Goal: Task Accomplishment & Management: Complete application form

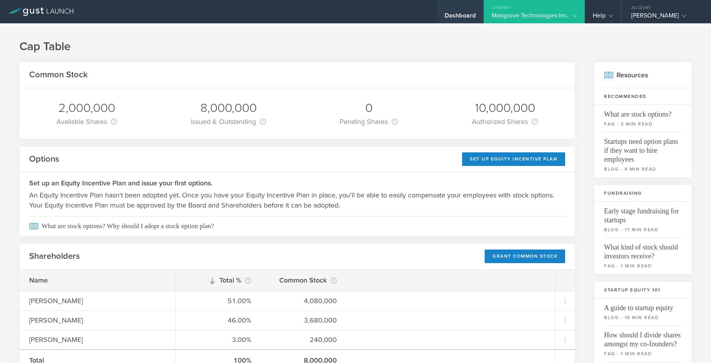
click at [458, 10] on div "Dashboard" at bounding box center [460, 11] width 47 height 23
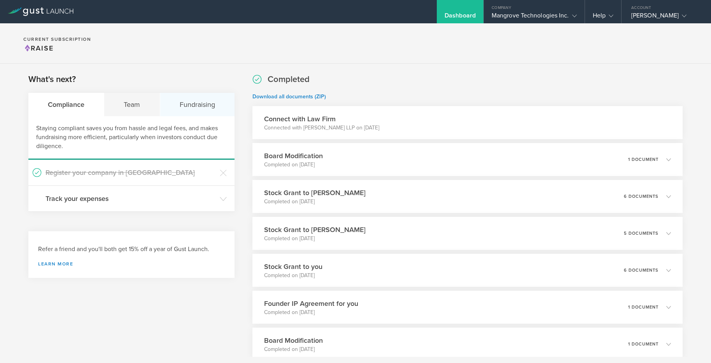
click at [177, 105] on div "Fundraising" at bounding box center [197, 104] width 74 height 23
click at [131, 109] on div "Team" at bounding box center [132, 104] width 56 height 23
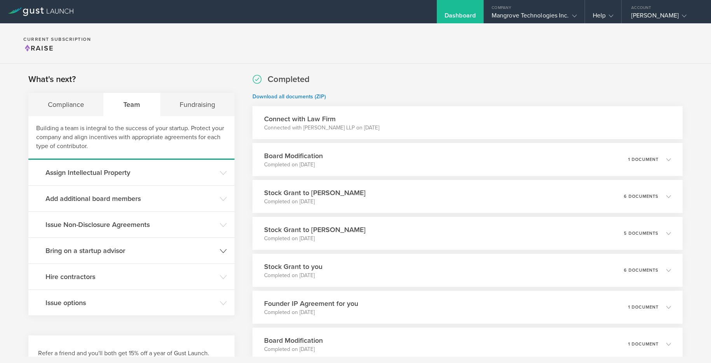
scroll to position [163, 0]
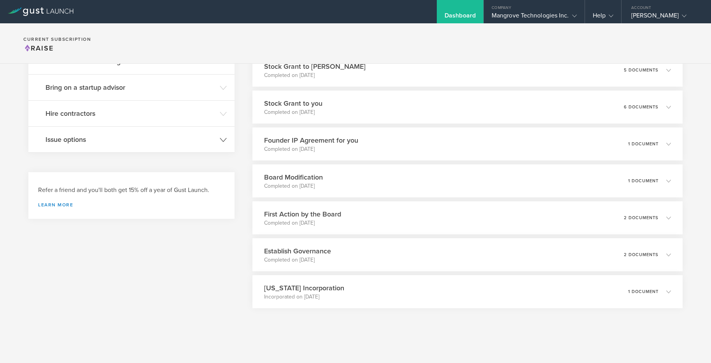
click at [86, 133] on header "Issue options" at bounding box center [131, 140] width 206 height 26
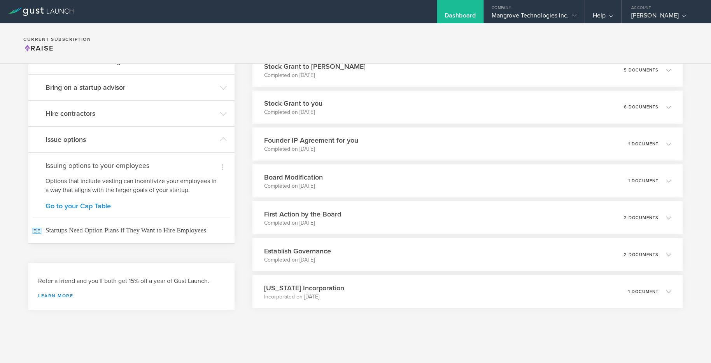
click at [93, 206] on link "Go to your Cap Table" at bounding box center [132, 206] width 172 height 7
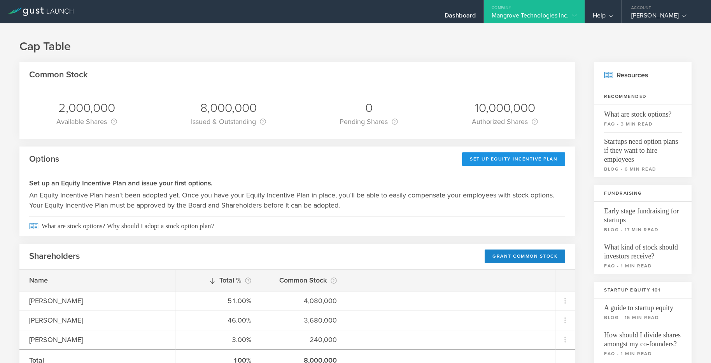
click at [503, 155] on div "Set Up Equity Incentive Plan" at bounding box center [513, 159] width 103 height 14
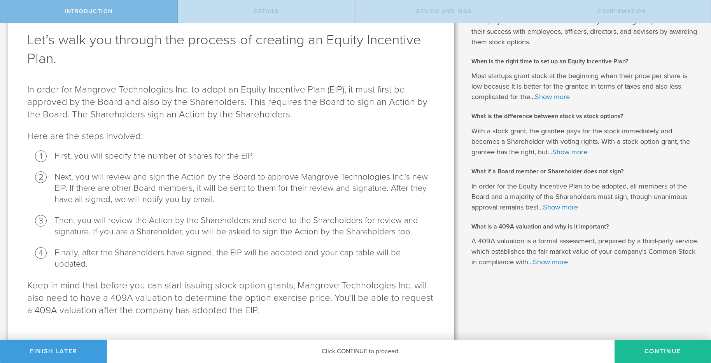
scroll to position [53, 0]
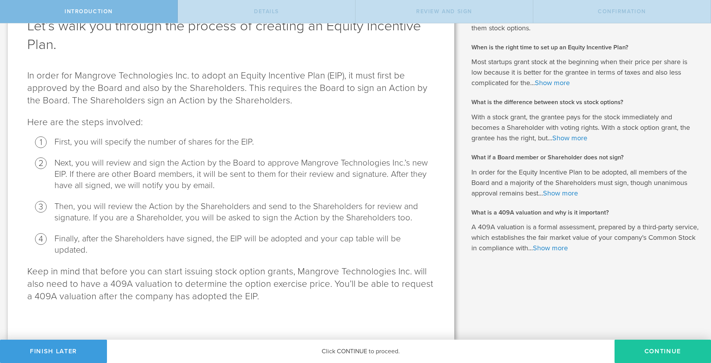
click at [640, 349] on button "Continue" at bounding box center [663, 351] width 96 height 23
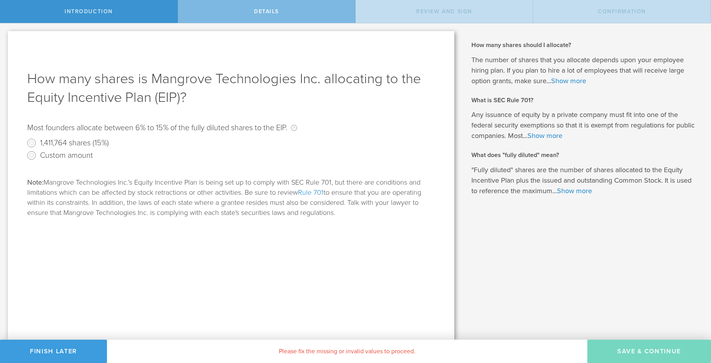
scroll to position [0, 0]
click at [32, 154] on input "Custom amount" at bounding box center [31, 155] width 12 height 12
radio input "true"
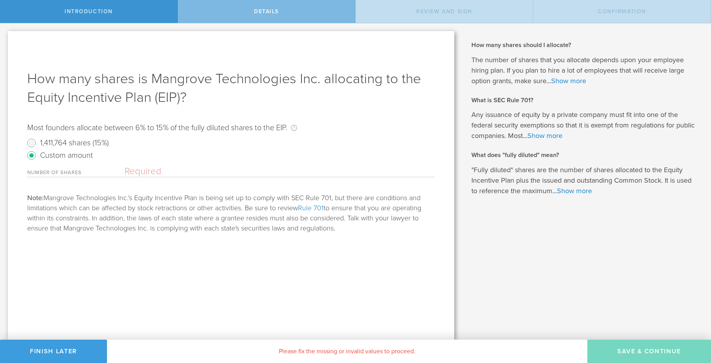
click at [56, 171] on label "Number of shares" at bounding box center [75, 173] width 97 height 7
click at [60, 172] on label "Number of shares" at bounding box center [75, 173] width 97 height 7
click at [137, 170] on input "text" at bounding box center [279, 171] width 310 height 11
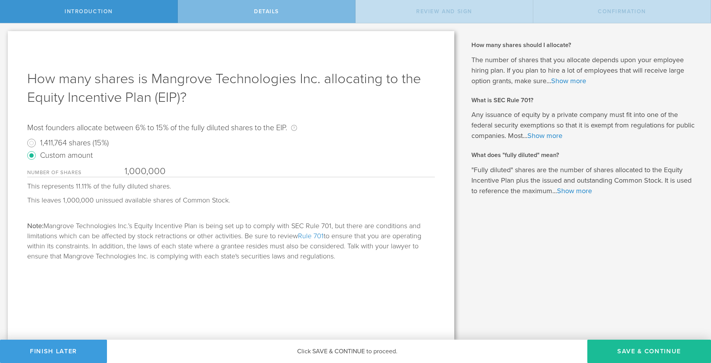
type input "1,000,000"
click at [637, 351] on button "Save & Continue" at bounding box center [649, 351] width 124 height 23
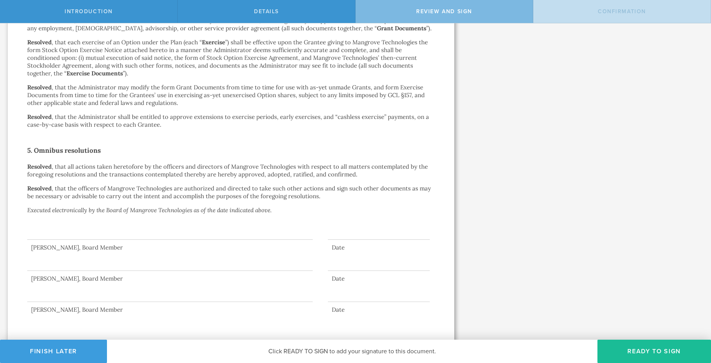
scroll to position [620, 0]
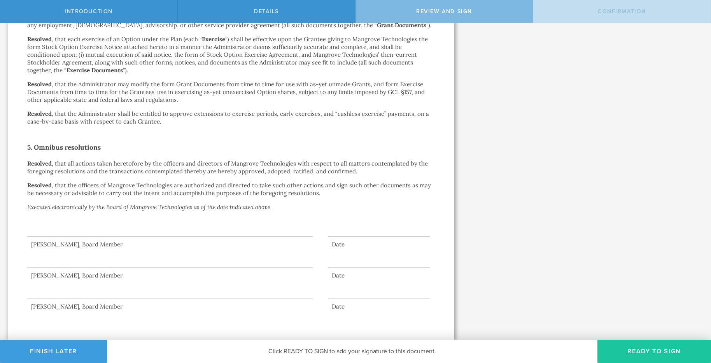
click at [640, 349] on button "Ready to Sign" at bounding box center [654, 351] width 114 height 23
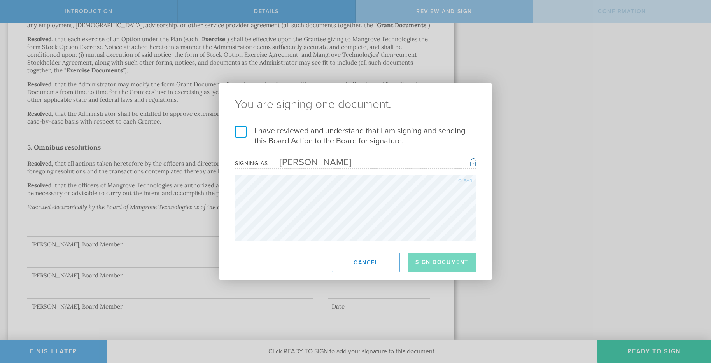
click at [238, 133] on label "I have reviewed and understand that I am signing and sending this Board Action …" at bounding box center [355, 136] width 241 height 20
click at [0, 0] on input "I have reviewed and understand that I am signing and sending this Board Action …" at bounding box center [0, 0] width 0 height 0
click at [362, 257] on button "Cancel" at bounding box center [366, 262] width 68 height 19
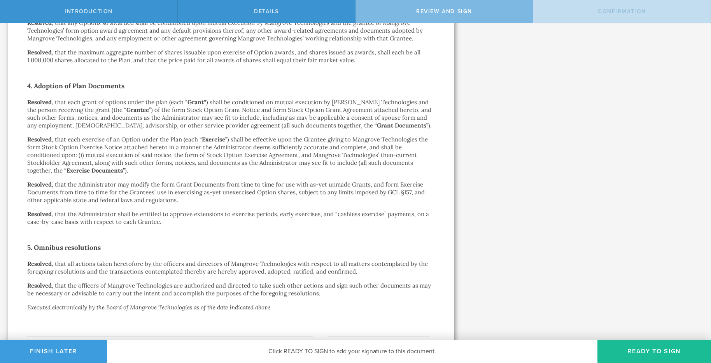
scroll to position [491, 0]
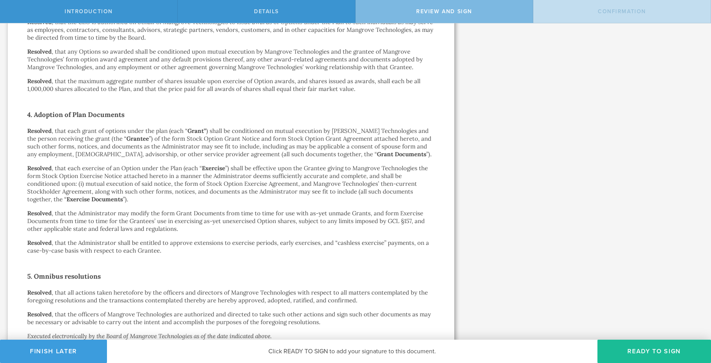
click at [345, 205] on div "Action by the Board of Directors of Mangrove Technologies Inc. October 10, 2025…" at bounding box center [231, 4] width 408 height 871
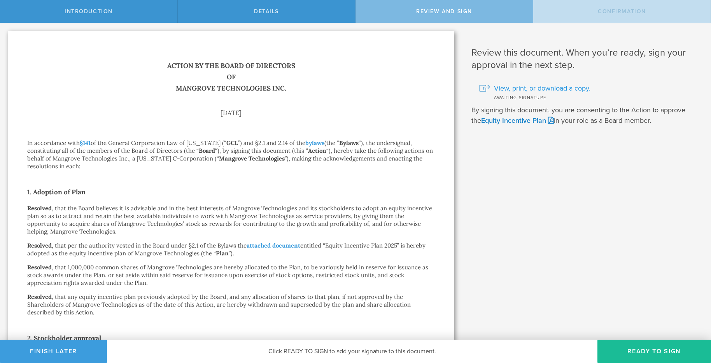
click at [519, 87] on span "View, print, or download a copy." at bounding box center [542, 88] width 96 height 10
click at [239, 189] on h2 "1. Adoption of Plan" at bounding box center [231, 192] width 408 height 12
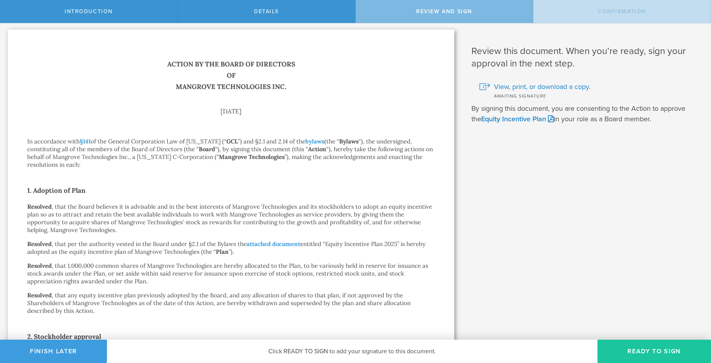
click at [643, 353] on button "Ready to Sign" at bounding box center [654, 351] width 114 height 23
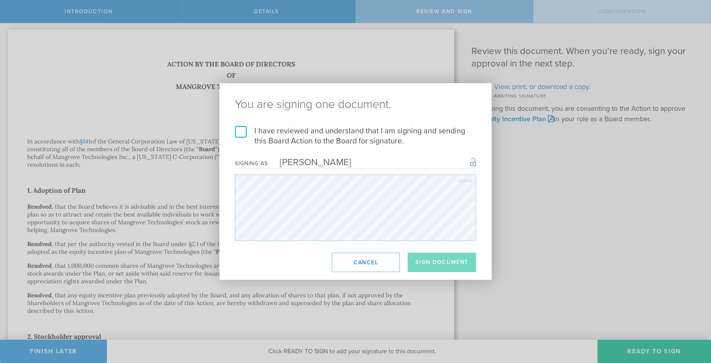
click at [244, 134] on label "I have reviewed and understand that I am signing and sending this Board Action …" at bounding box center [355, 136] width 241 height 20
click at [0, 0] on input "I have reviewed and understand that I am signing and sending this Board Action …" at bounding box center [0, 0] width 0 height 0
click at [453, 258] on button "Sign Document" at bounding box center [442, 262] width 68 height 19
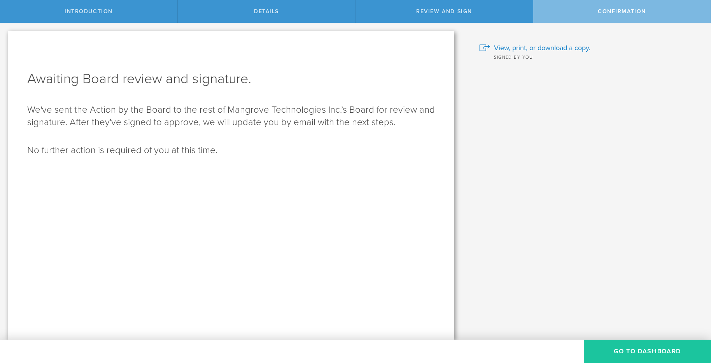
click at [622, 352] on button "Go To Dashboard" at bounding box center [647, 351] width 127 height 23
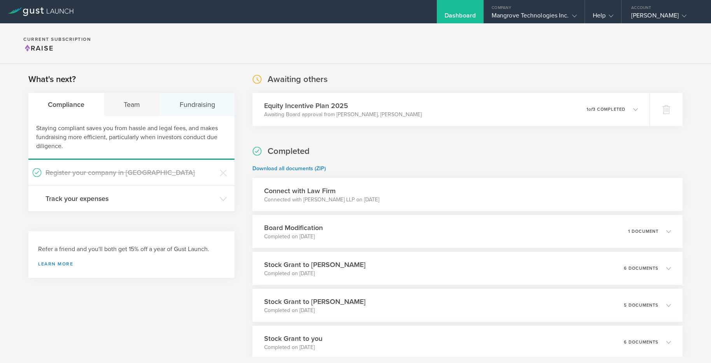
click at [194, 104] on div "Fundraising" at bounding box center [197, 104] width 74 height 23
click at [93, 106] on div "Compliance" at bounding box center [65, 104] width 75 height 23
click at [127, 103] on div "Team" at bounding box center [132, 104] width 56 height 23
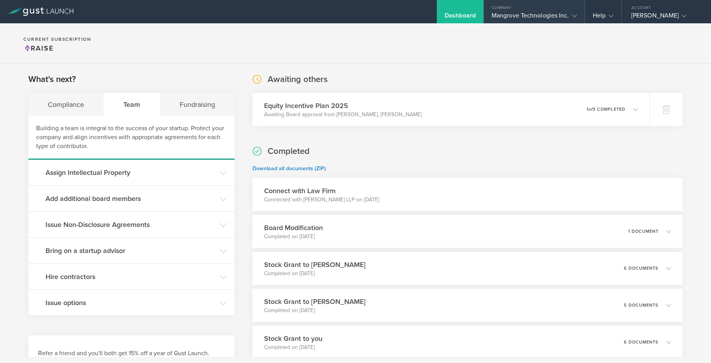
click at [557, 15] on div "Mangrove Technologies Inc." at bounding box center [534, 18] width 85 height 12
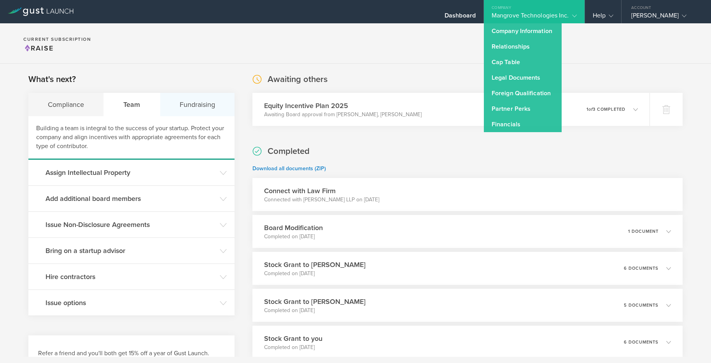
click at [221, 100] on div "Fundraising" at bounding box center [197, 104] width 74 height 23
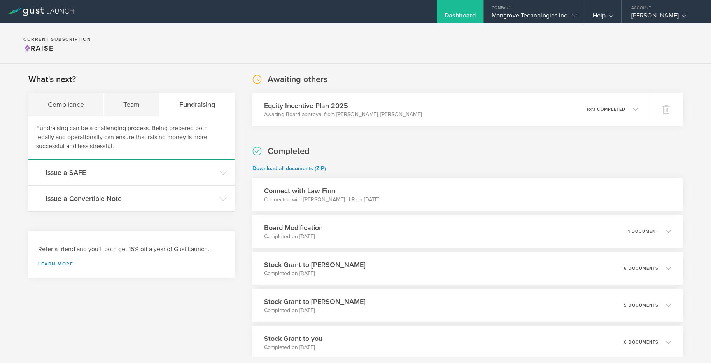
click at [40, 48] on span "Raise" at bounding box center [38, 48] width 30 height 9
click at [505, 14] on div "Mangrove Technologies Inc." at bounding box center [534, 18] width 85 height 12
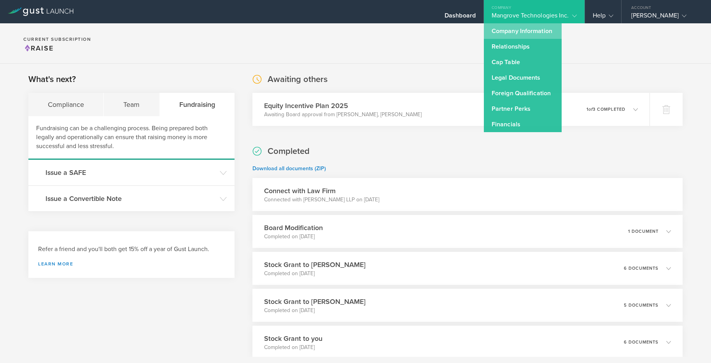
click at [519, 27] on link "Company Information" at bounding box center [523, 31] width 78 height 16
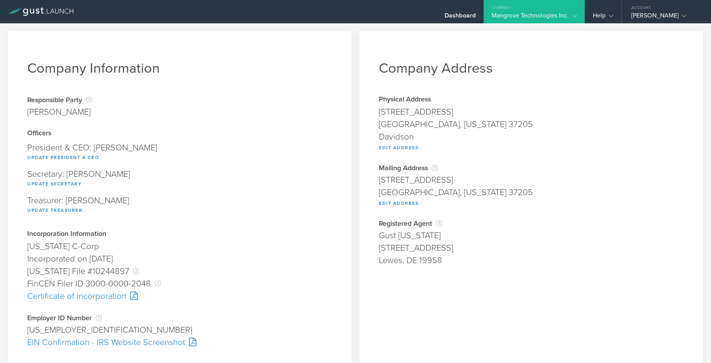
click at [61, 8] on icon at bounding box center [41, 11] width 66 height 9
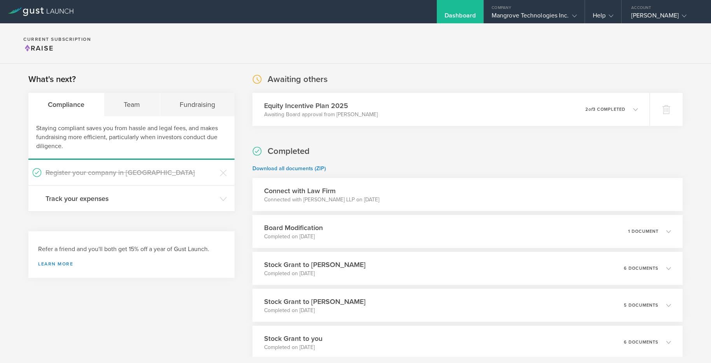
click at [40, 49] on span "Raise" at bounding box center [38, 48] width 30 height 9
click at [531, 8] on div "Company" at bounding box center [534, 6] width 101 height 12
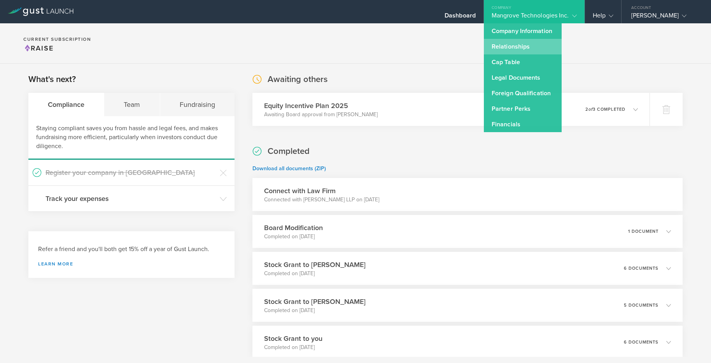
click at [533, 43] on link "Relationships" at bounding box center [523, 47] width 78 height 16
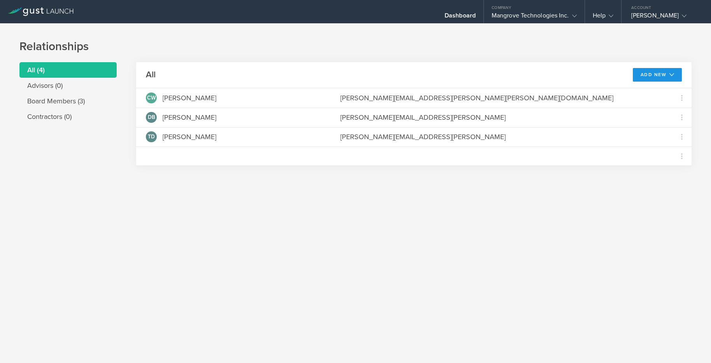
click at [664, 75] on button "Add New" at bounding box center [657, 75] width 49 height 14
click at [648, 96] on li "Add advisor" at bounding box center [654, 92] width 50 height 15
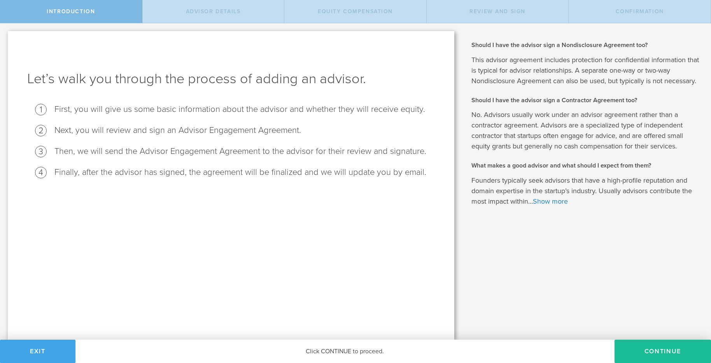
click at [51, 352] on button "Exit" at bounding box center [37, 351] width 75 height 23
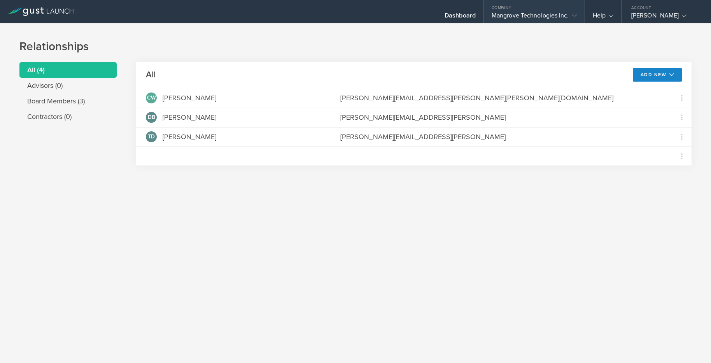
click at [556, 14] on div "Mangrove Technologies Inc." at bounding box center [534, 18] width 85 height 12
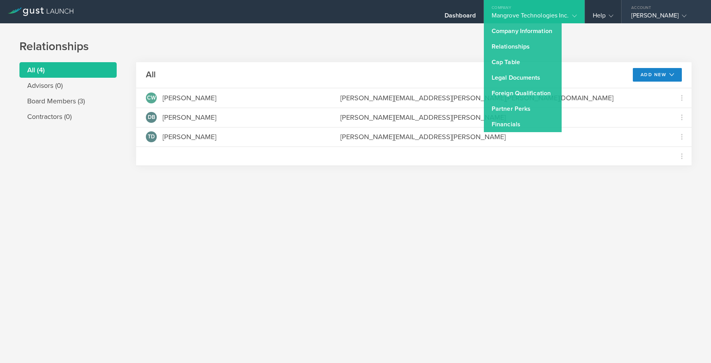
click at [649, 13] on div "[PERSON_NAME]" at bounding box center [664, 18] width 66 height 12
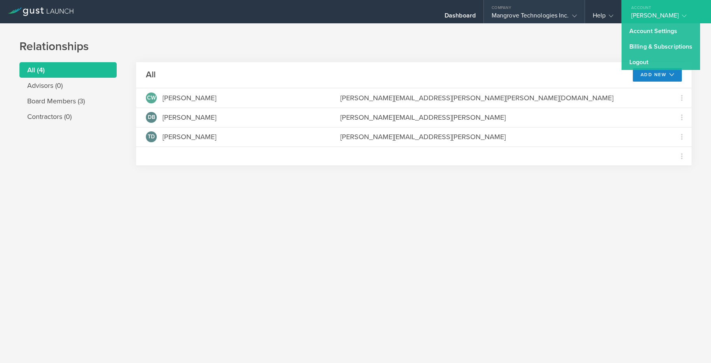
click at [490, 12] on div "Mangrove Technologies Inc." at bounding box center [534, 18] width 101 height 12
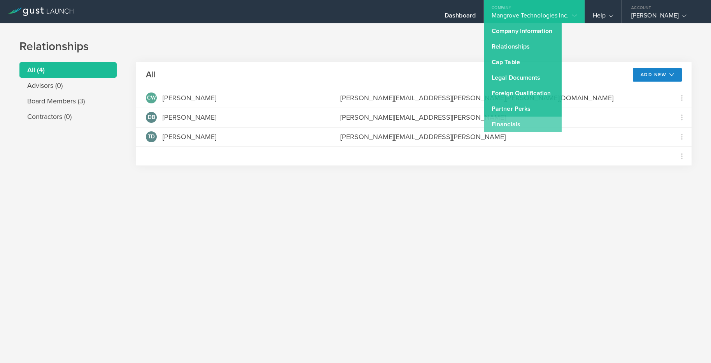
click at [514, 128] on link "Financials" at bounding box center [523, 125] width 78 height 16
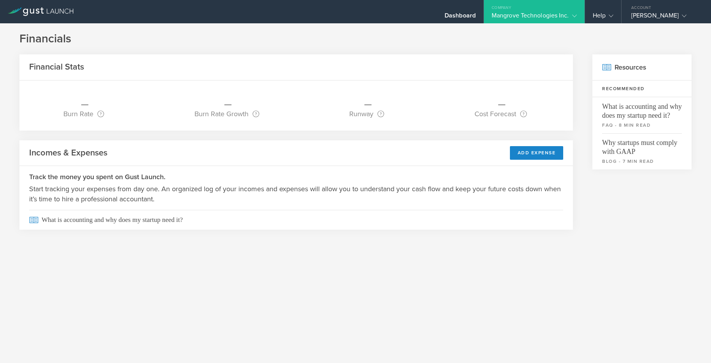
click at [537, 9] on div "Company" at bounding box center [534, 6] width 101 height 12
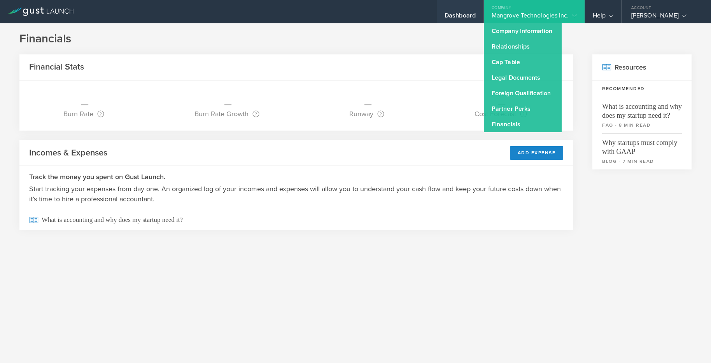
click at [459, 12] on div "Dashboard" at bounding box center [460, 18] width 31 height 12
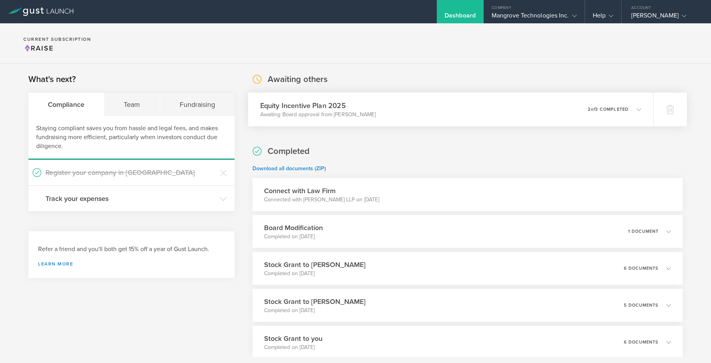
click at [335, 113] on p "Awaiting Board approval from [PERSON_NAME]" at bounding box center [318, 115] width 116 height 8
click at [383, 109] on div "Equity Incentive Plan 2025 Awaiting Board approval from Caroline Williams 0 und…" at bounding box center [450, 110] width 405 height 34
click at [550, 114] on div "Equity Incentive Plan 2025 Awaiting Board approval from [PERSON_NAME] 0 undeliv…" at bounding box center [450, 110] width 405 height 34
